Goal: Navigation & Orientation: Find specific page/section

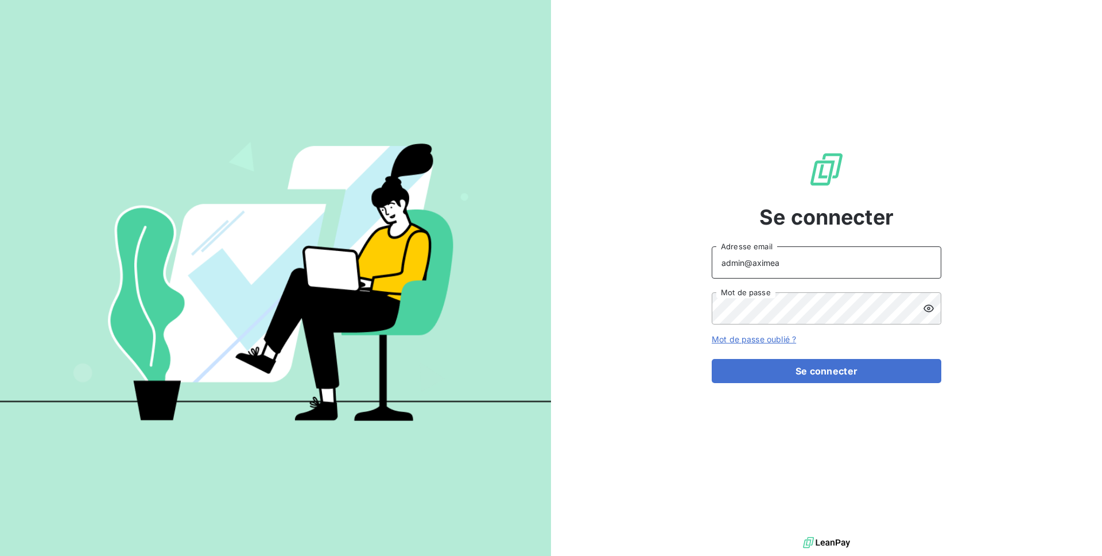
click at [818, 271] on input "admin@aximea" at bounding box center [827, 262] width 230 height 32
type input "a"
type input "[EMAIL_ADDRESS][DOMAIN_NAME]"
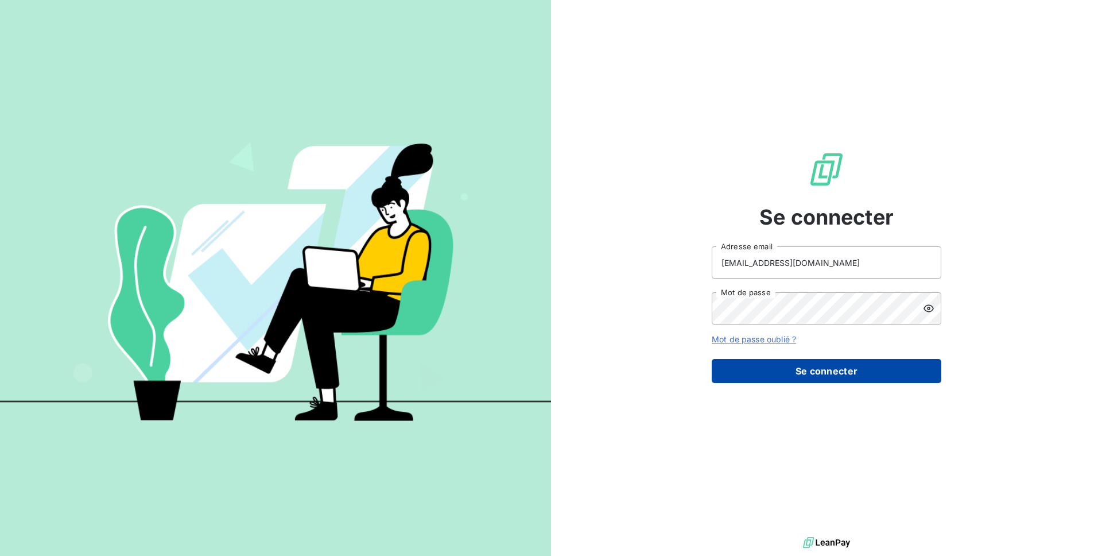
click at [839, 373] on button "Se connecter" at bounding box center [827, 371] width 230 height 24
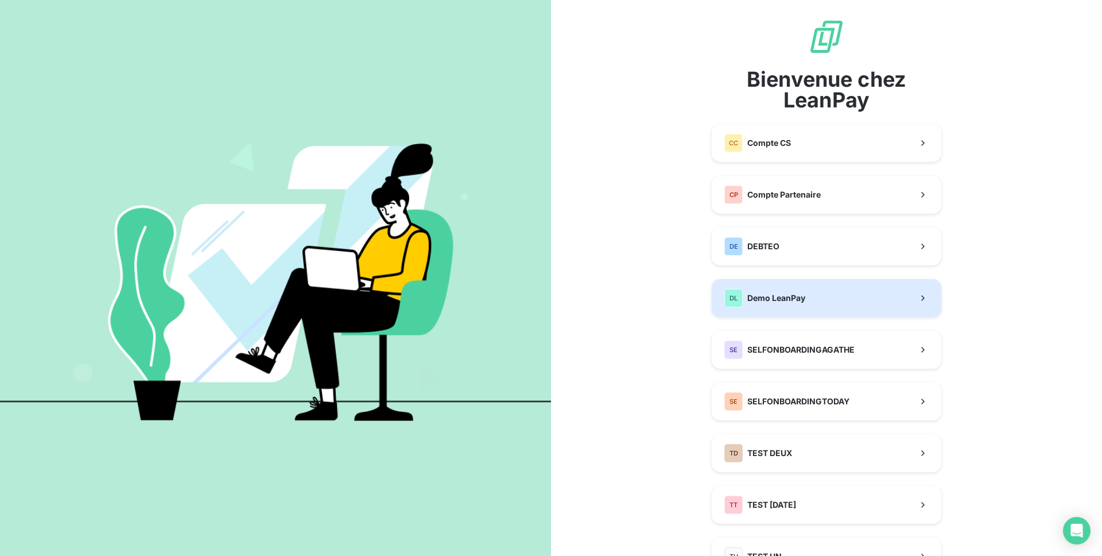
click at [790, 294] on span "Demo LeanPay" at bounding box center [776, 297] width 58 height 11
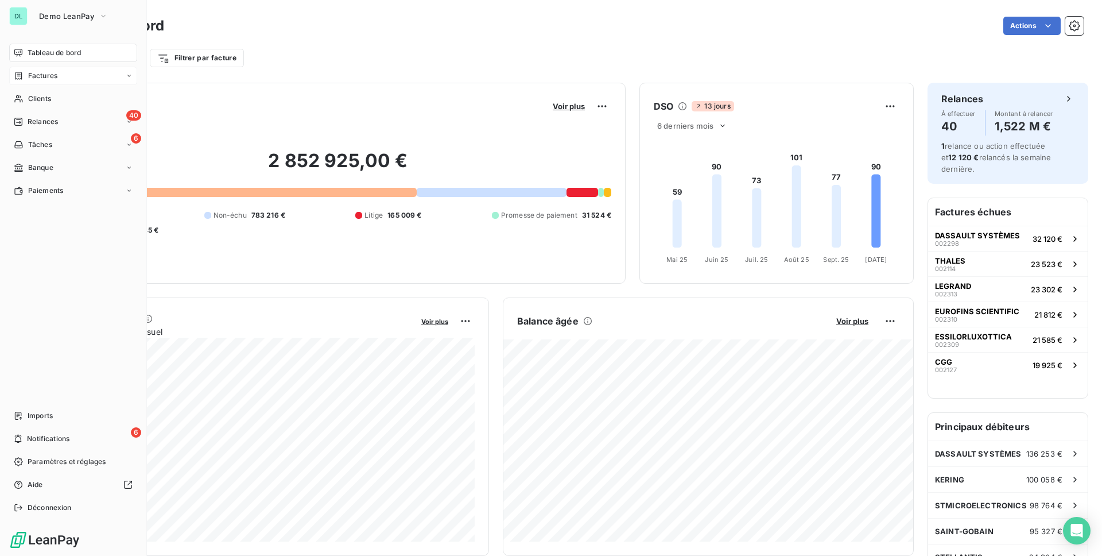
click at [35, 69] on div "Factures" at bounding box center [73, 76] width 128 height 18
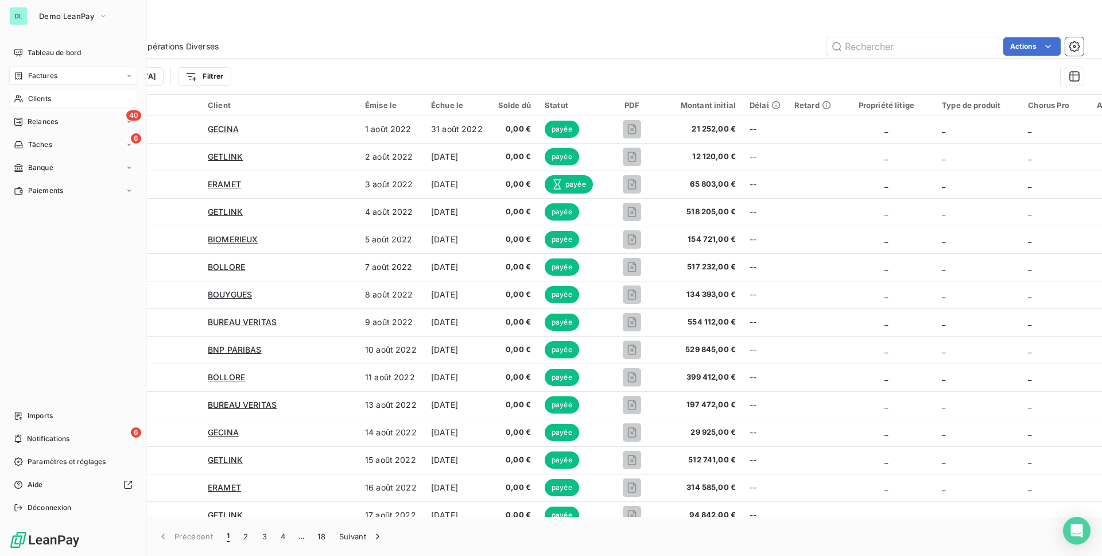
click at [34, 100] on span "Clients" at bounding box center [39, 99] width 23 height 10
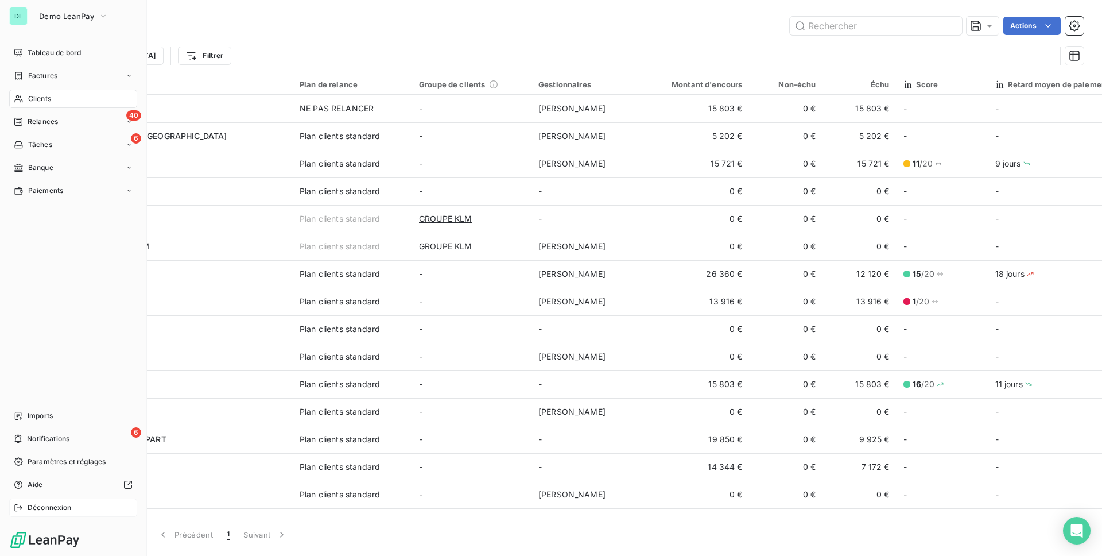
click at [22, 506] on icon at bounding box center [18, 507] width 9 height 9
